Goal: Task Accomplishment & Management: Manage account settings

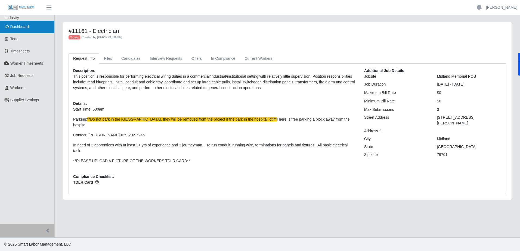
click at [24, 24] on link "Dashboard" at bounding box center [27, 27] width 54 height 12
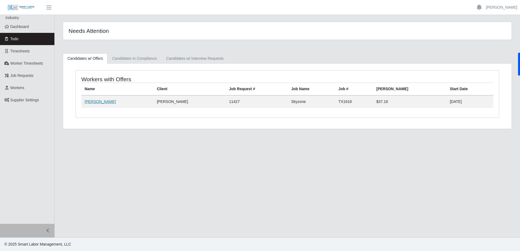
click at [108, 100] on link "[PERSON_NAME]" at bounding box center [100, 102] width 31 height 4
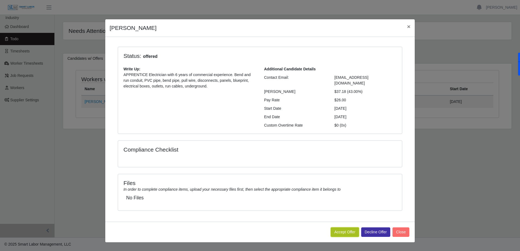
click at [355, 228] on button "Accept Offer" at bounding box center [345, 233] width 28 height 10
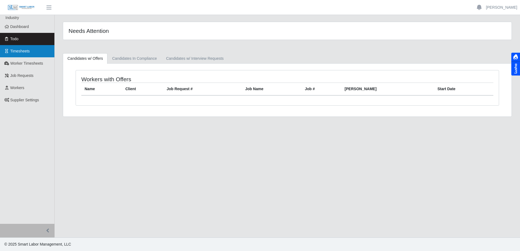
click at [16, 49] on span "Timesheets" at bounding box center [20, 51] width 20 height 4
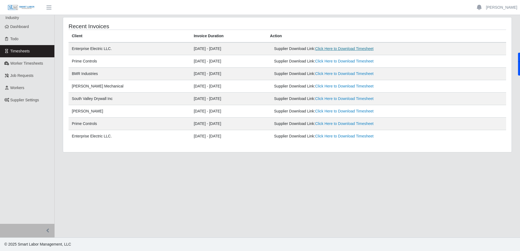
click at [351, 50] on link "Click Here to Download Timesheet" at bounding box center [344, 49] width 58 height 4
